Goal: Transaction & Acquisition: Download file/media

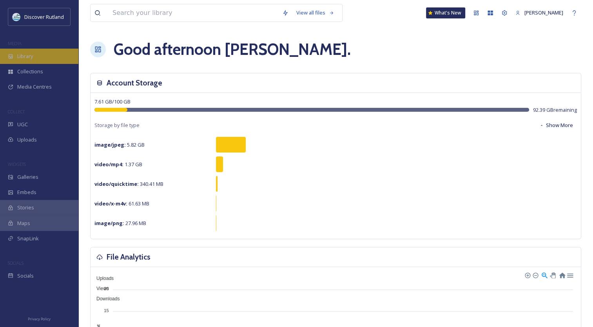
click at [30, 62] on div "Library" at bounding box center [39, 56] width 78 height 15
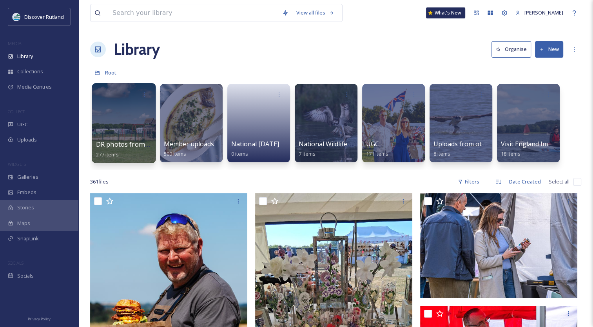
click at [127, 87] on div at bounding box center [124, 94] width 56 height 14
click at [127, 96] on div at bounding box center [124, 94] width 56 height 14
click at [132, 138] on div at bounding box center [124, 123] width 64 height 80
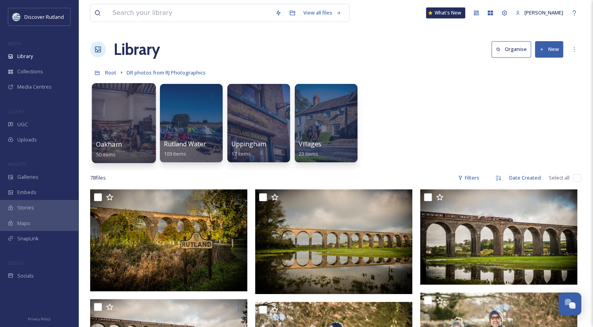
click at [115, 114] on div at bounding box center [124, 123] width 64 height 80
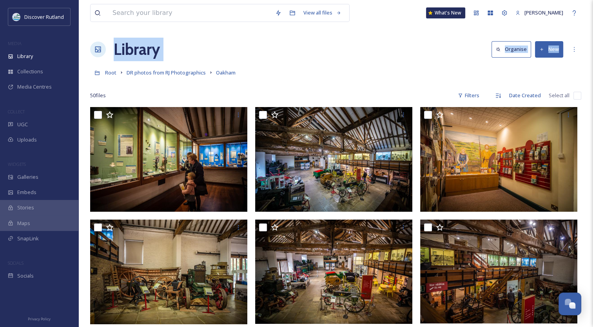
drag, startPoint x: 589, startPoint y: 14, endPoint x: 596, endPoint y: 54, distance: 41.0
click at [185, 73] on span "DR photos from RJ Photographics" at bounding box center [166, 72] width 79 height 7
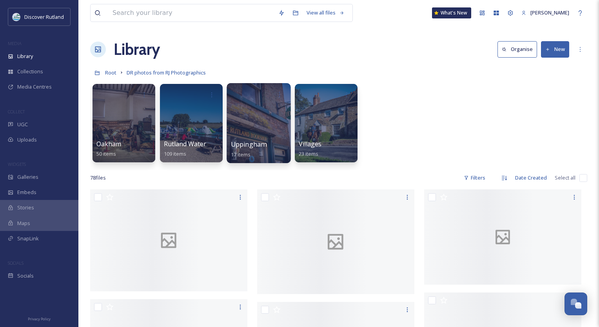
click at [274, 106] on div at bounding box center [259, 123] width 64 height 80
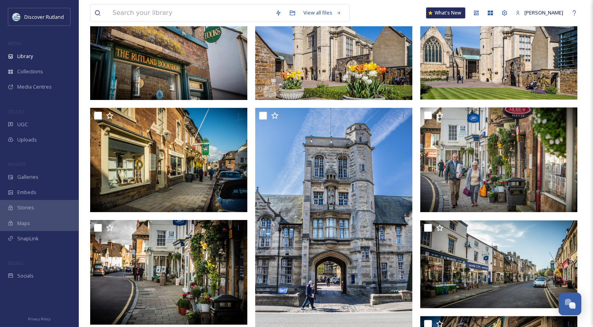
scroll to position [174, 0]
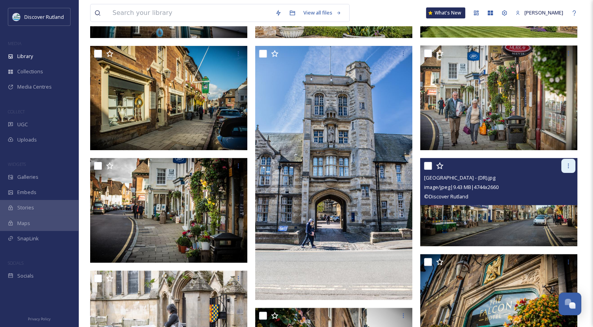
click at [569, 166] on icon at bounding box center [568, 166] width 6 height 6
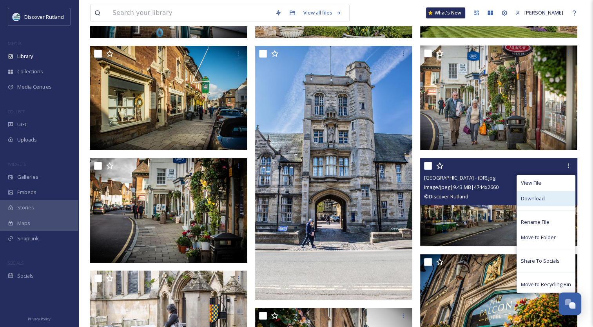
click at [541, 196] on span "Download" at bounding box center [533, 198] width 24 height 7
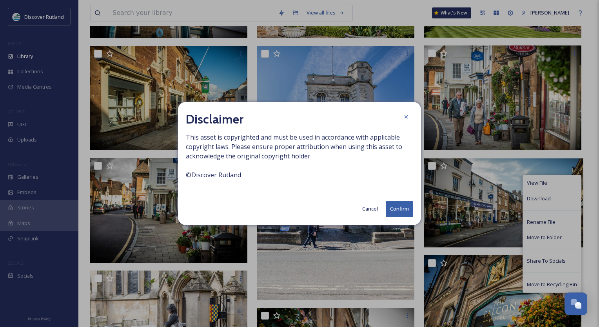
click at [407, 210] on button "Confirm" at bounding box center [399, 209] width 27 height 16
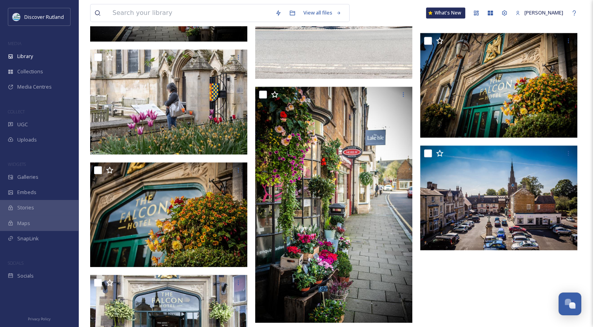
scroll to position [393, 0]
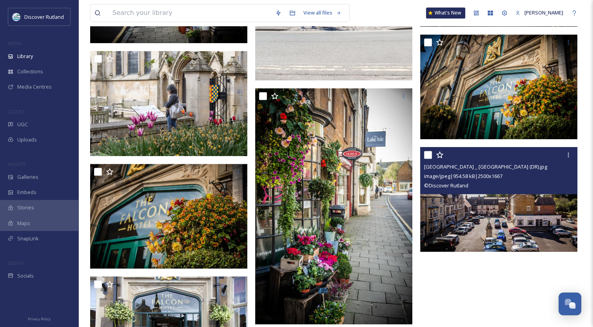
click at [324, 170] on img at bounding box center [333, 206] width 157 height 236
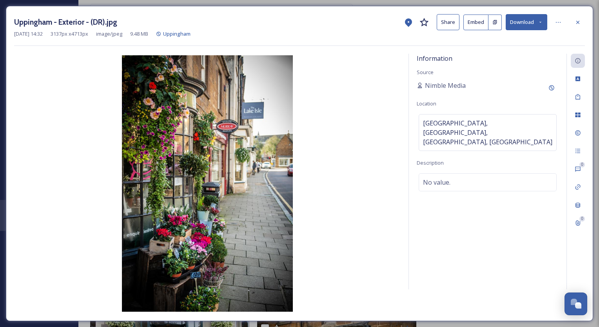
click at [528, 21] on button "Download" at bounding box center [527, 22] width 42 height 16
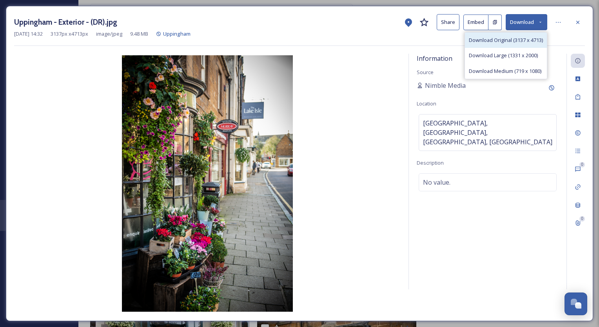
click at [494, 37] on span "Download Original (3137 x 4713)" at bounding box center [506, 39] width 74 height 7
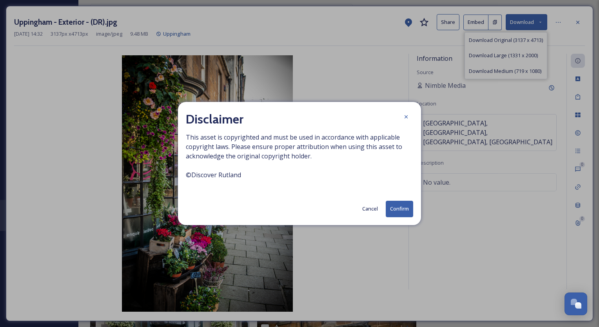
click at [390, 216] on button "Confirm" at bounding box center [399, 209] width 27 height 16
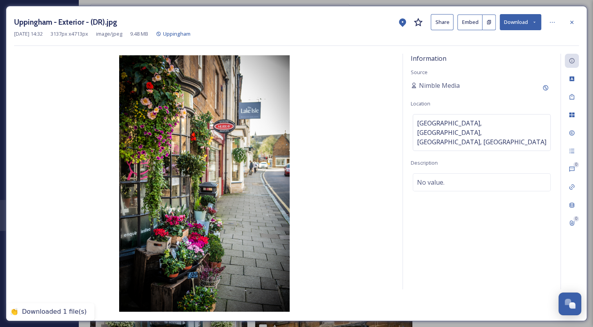
click at [583, 2] on div "Uppingham - Exterior - (DR).jpg Share Embed Download [DATE] 14:32 3137 px x 471…" at bounding box center [296, 163] width 593 height 327
click at [573, 23] on icon at bounding box center [571, 21] width 3 height 3
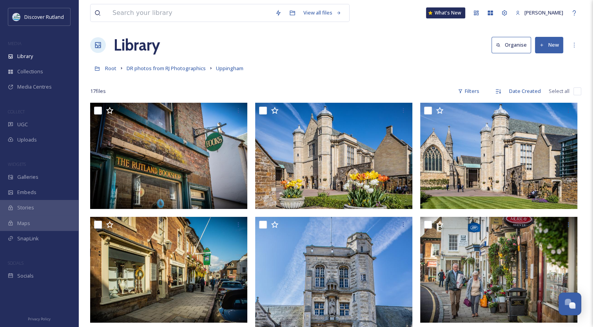
scroll to position [6, 0]
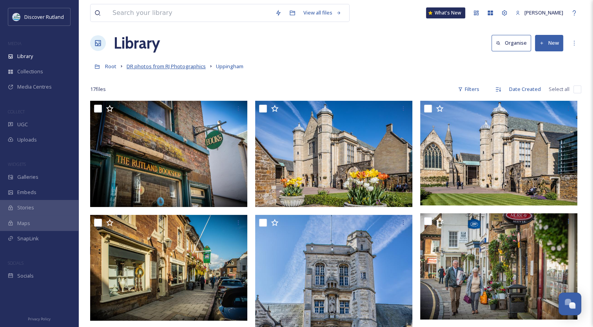
click at [154, 69] on span "DR photos from RJ Photographics" at bounding box center [166, 66] width 79 height 7
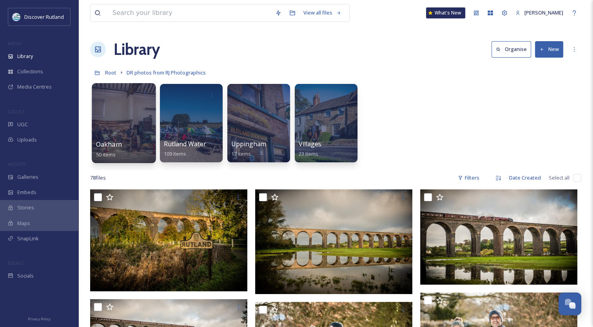
click at [144, 116] on div at bounding box center [124, 123] width 64 height 80
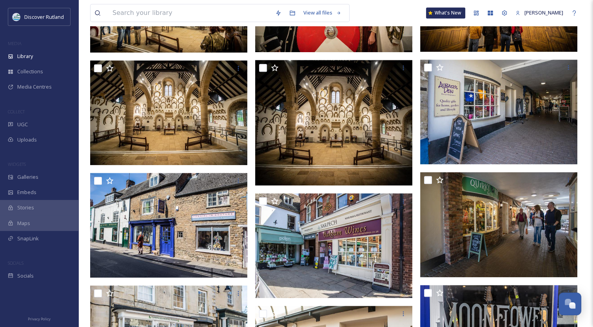
scroll to position [382, 0]
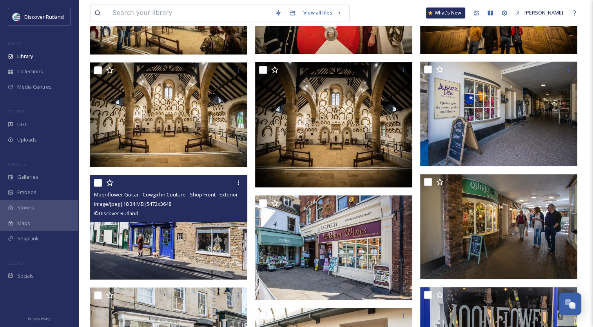
click at [188, 241] on img at bounding box center [168, 227] width 157 height 105
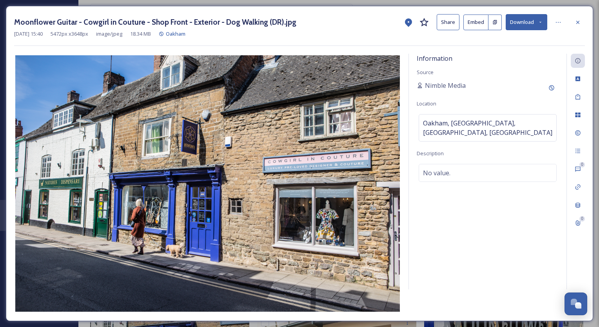
click at [529, 17] on button "Download" at bounding box center [527, 22] width 42 height 16
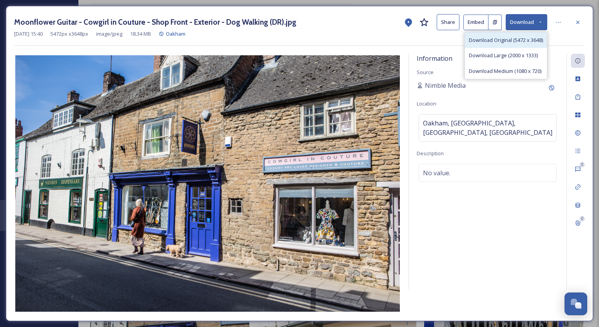
click at [504, 40] on span "Download Original (5472 x 3648)" at bounding box center [506, 39] width 74 height 7
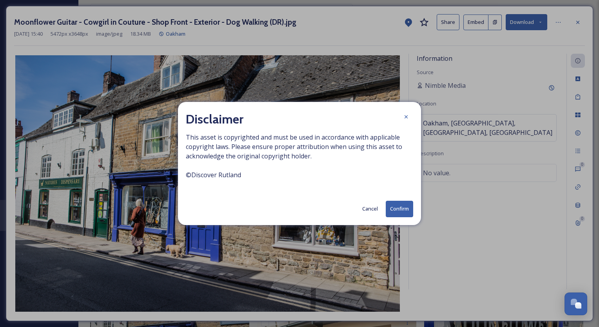
click at [395, 207] on button "Confirm" at bounding box center [399, 209] width 27 height 16
